Goal: Register for event/course

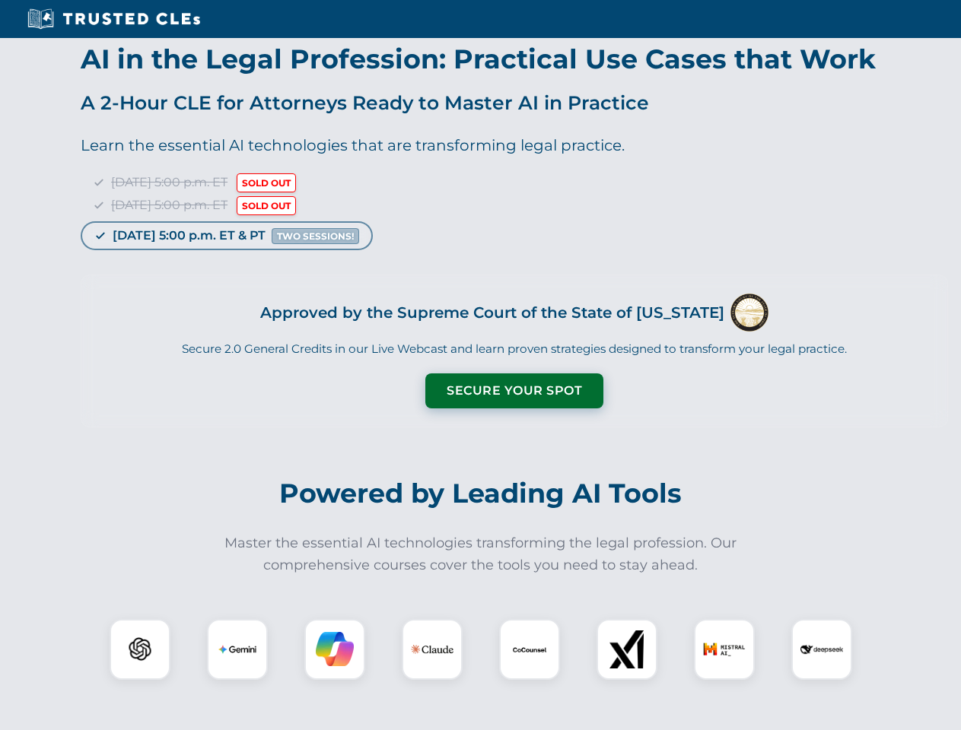
click at [513, 391] on button "Secure Your Spot" at bounding box center [514, 390] width 178 height 35
click at [140, 650] on img at bounding box center [140, 650] width 44 height 44
click at [237, 650] on img at bounding box center [237, 650] width 38 height 38
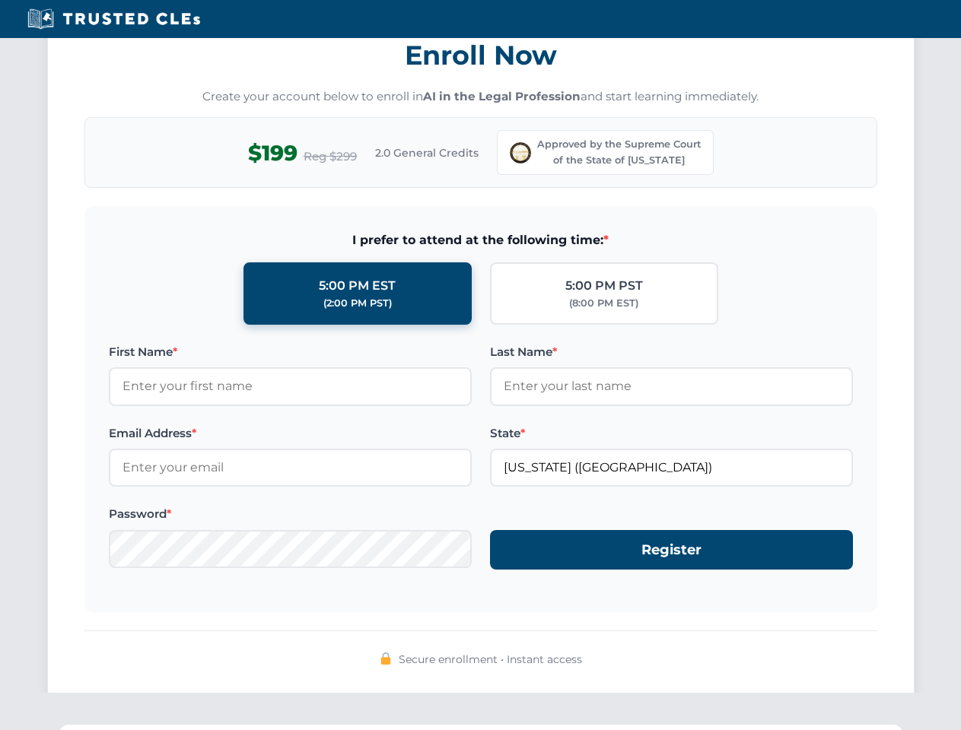
click at [529, 650] on div "Secure enrollment • Instant access" at bounding box center [480, 660] width 793 height 20
click at [627, 650] on div "Secure enrollment • Instant access" at bounding box center [480, 660] width 793 height 20
click at [724, 650] on div "Secure enrollment • Instant access" at bounding box center [480, 660] width 793 height 20
click at [821, 650] on div "Secure enrollment • Instant access" at bounding box center [480, 660] width 793 height 20
